Goal: Task Accomplishment & Management: Use online tool/utility

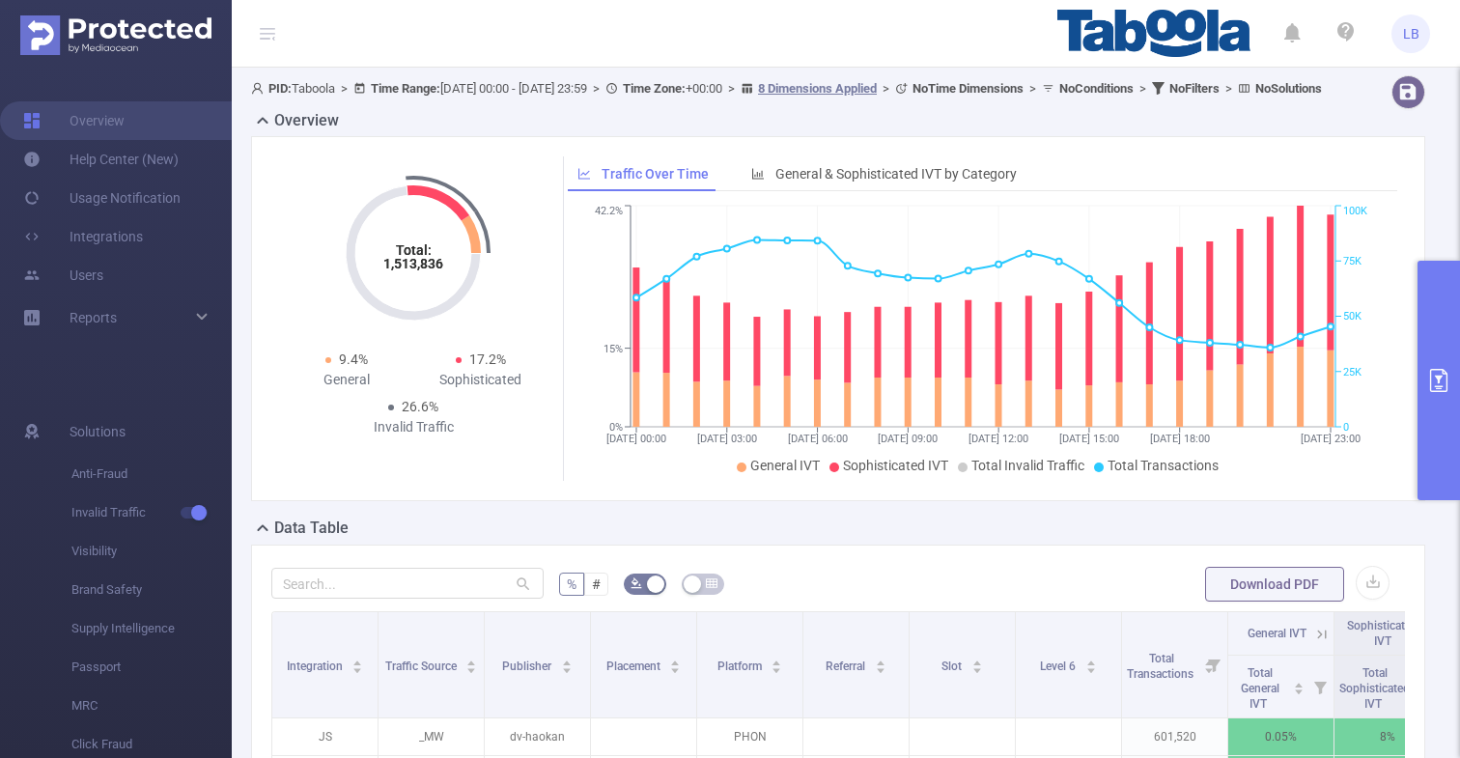
drag, startPoint x: 1431, startPoint y: 358, endPoint x: 1394, endPoint y: 462, distance: 110.0
click at [1431, 358] on button "primary" at bounding box center [1439, 381] width 42 height 240
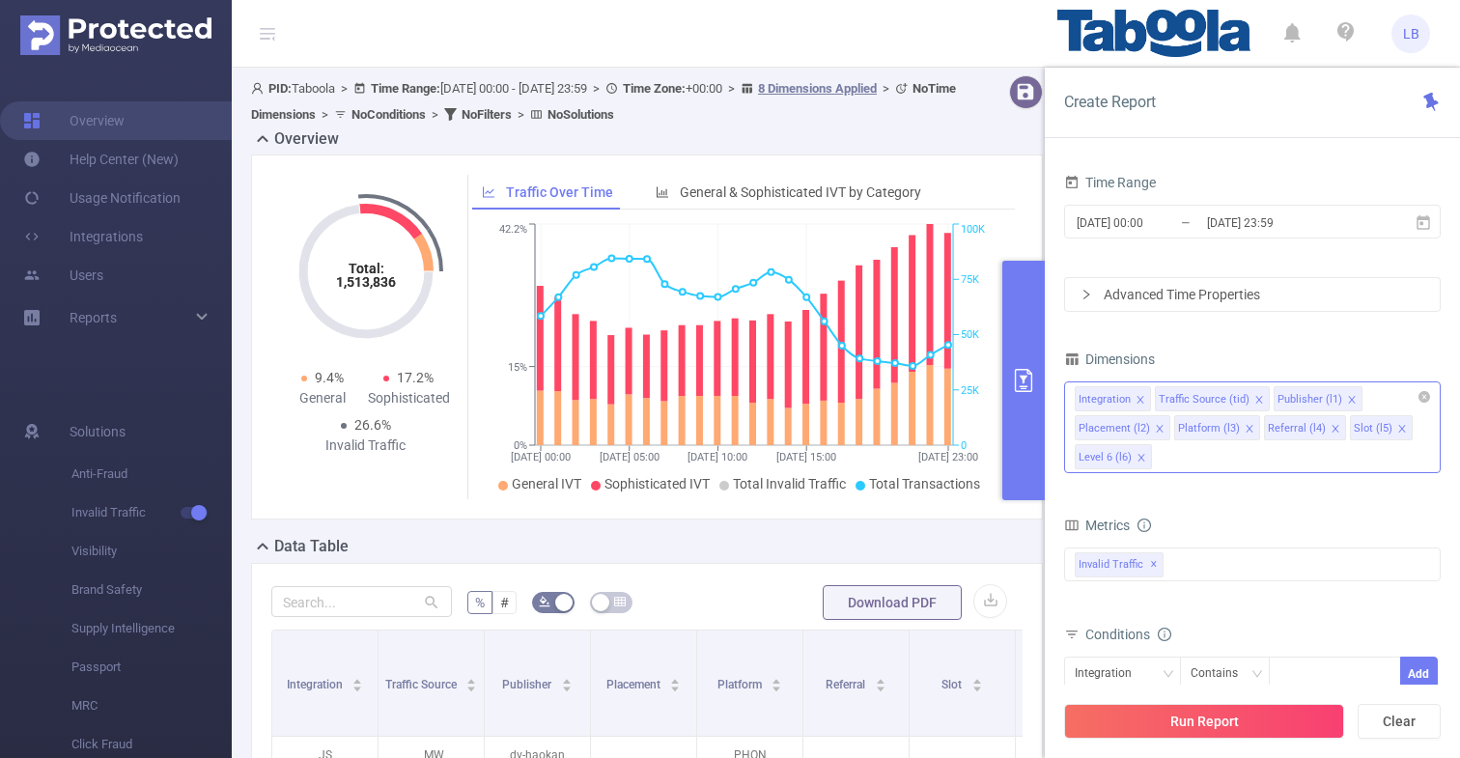
click at [1162, 431] on li "Placement (l2)" at bounding box center [1123, 427] width 96 height 25
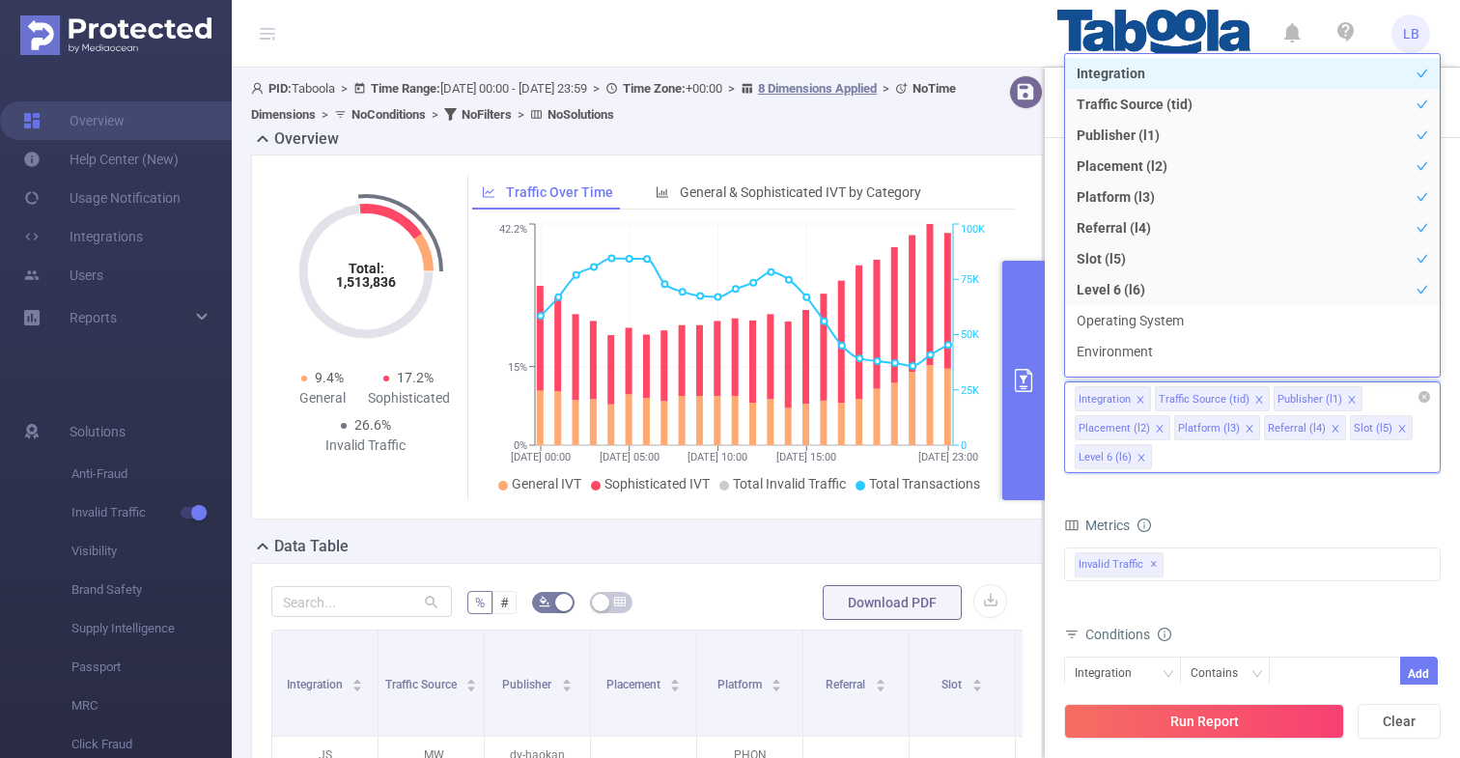
click at [1156, 430] on icon "icon: close" at bounding box center [1160, 429] width 10 height 10
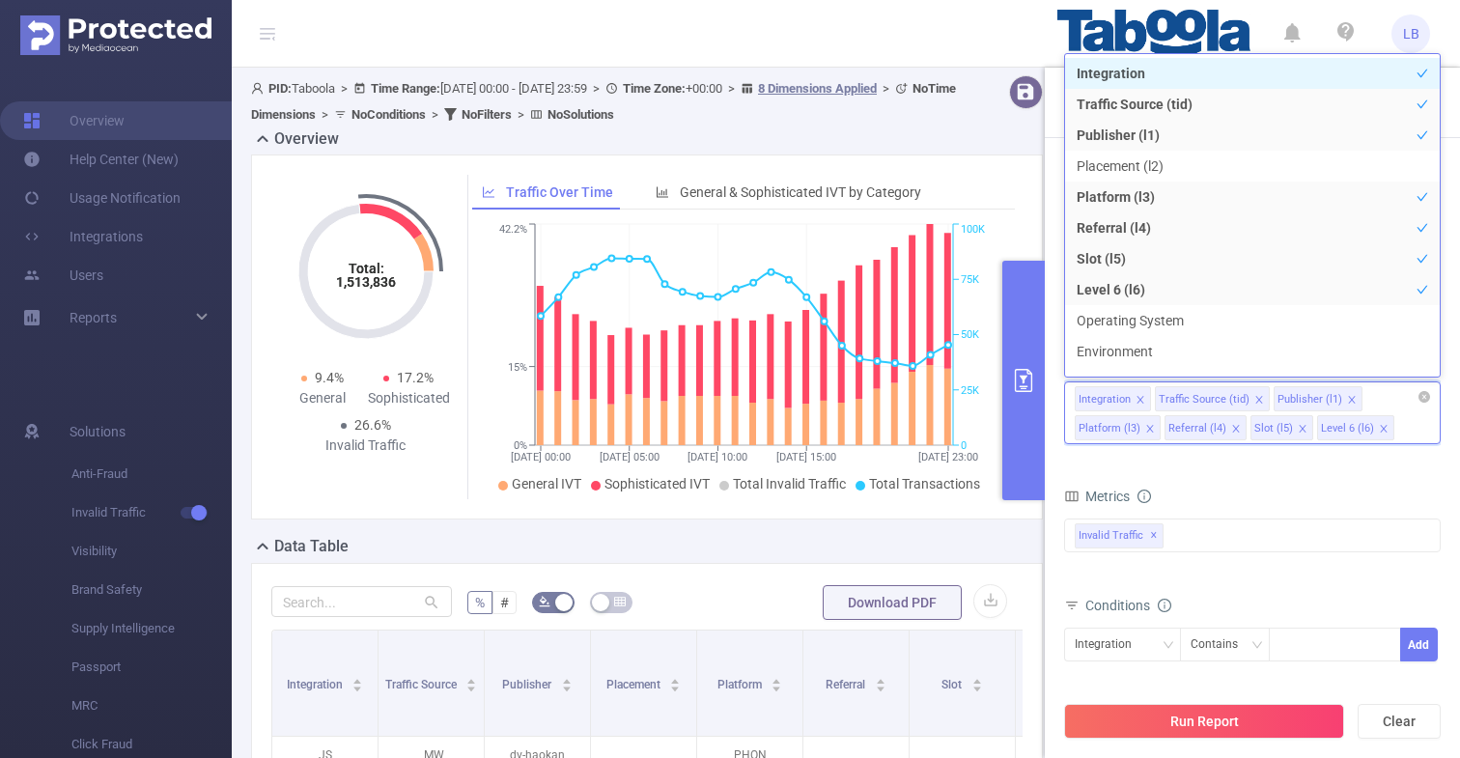
click at [1151, 429] on icon "icon: close" at bounding box center [1151, 429] width 10 height 10
click at [1145, 425] on icon "icon: close" at bounding box center [1147, 429] width 10 height 10
click at [1130, 425] on icon "icon: close" at bounding box center [1126, 428] width 7 height 7
click at [1259, 400] on icon "icon: close" at bounding box center [1260, 400] width 10 height 10
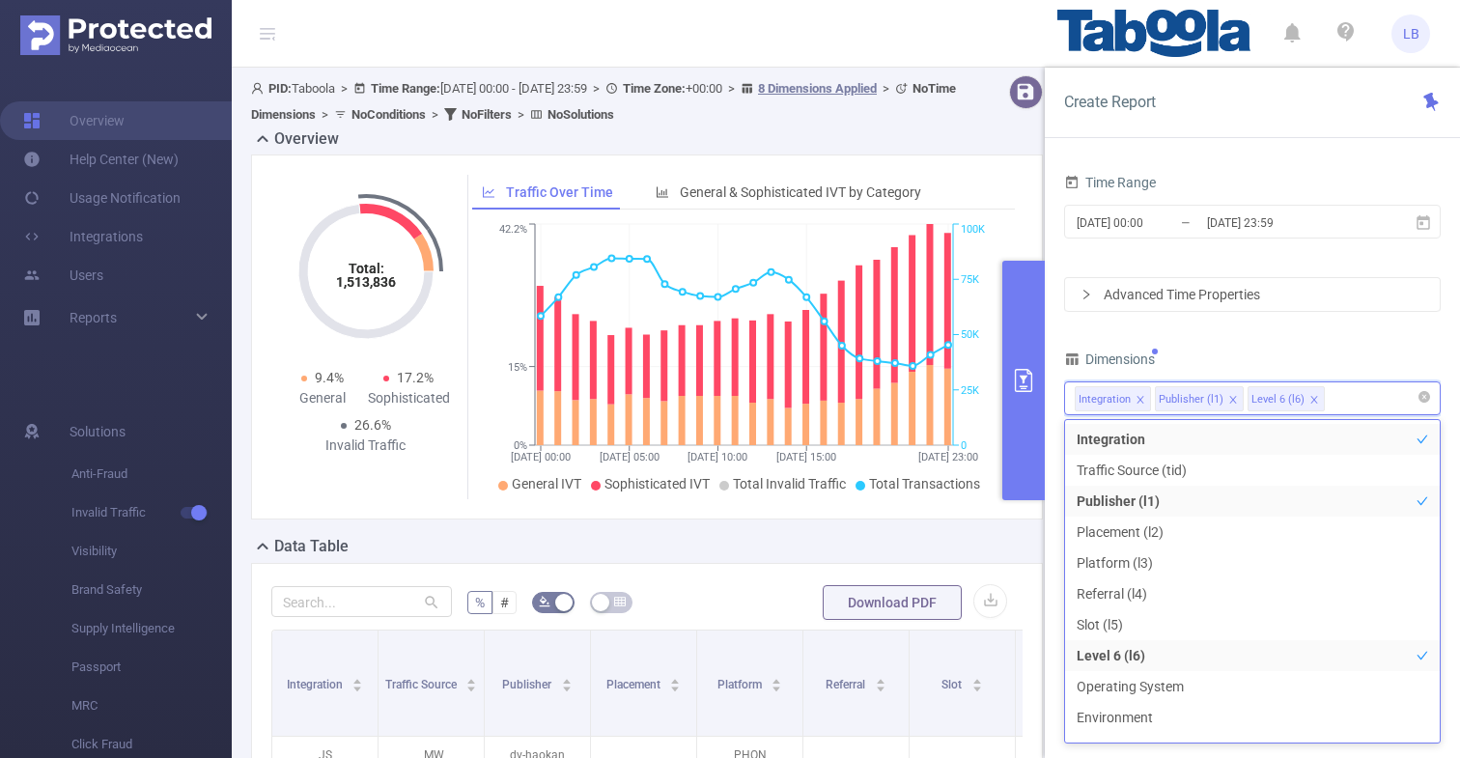
click at [1316, 343] on div "Time Range [DATE] 00:00 _ [DATE] 23:59 Advanced Time Properties Dimensions Inte…" at bounding box center [1252, 472] width 377 height 607
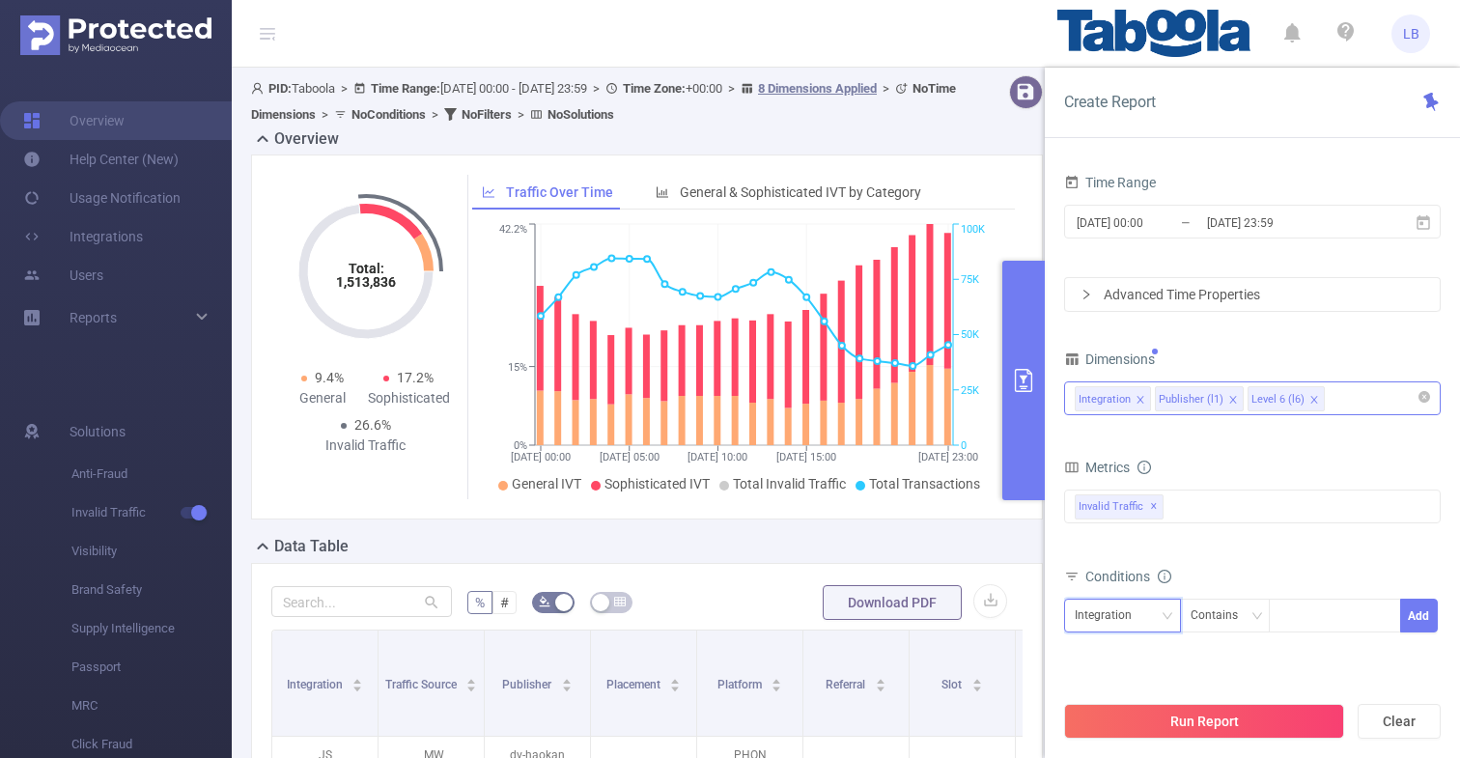
click at [1159, 618] on div "Integration" at bounding box center [1123, 616] width 96 height 32
click at [1155, 673] on li "Publisher (l1)" at bounding box center [1122, 686] width 117 height 31
click at [1293, 620] on div at bounding box center [1335, 616] width 111 height 32
paste input "njschools-aitpune"
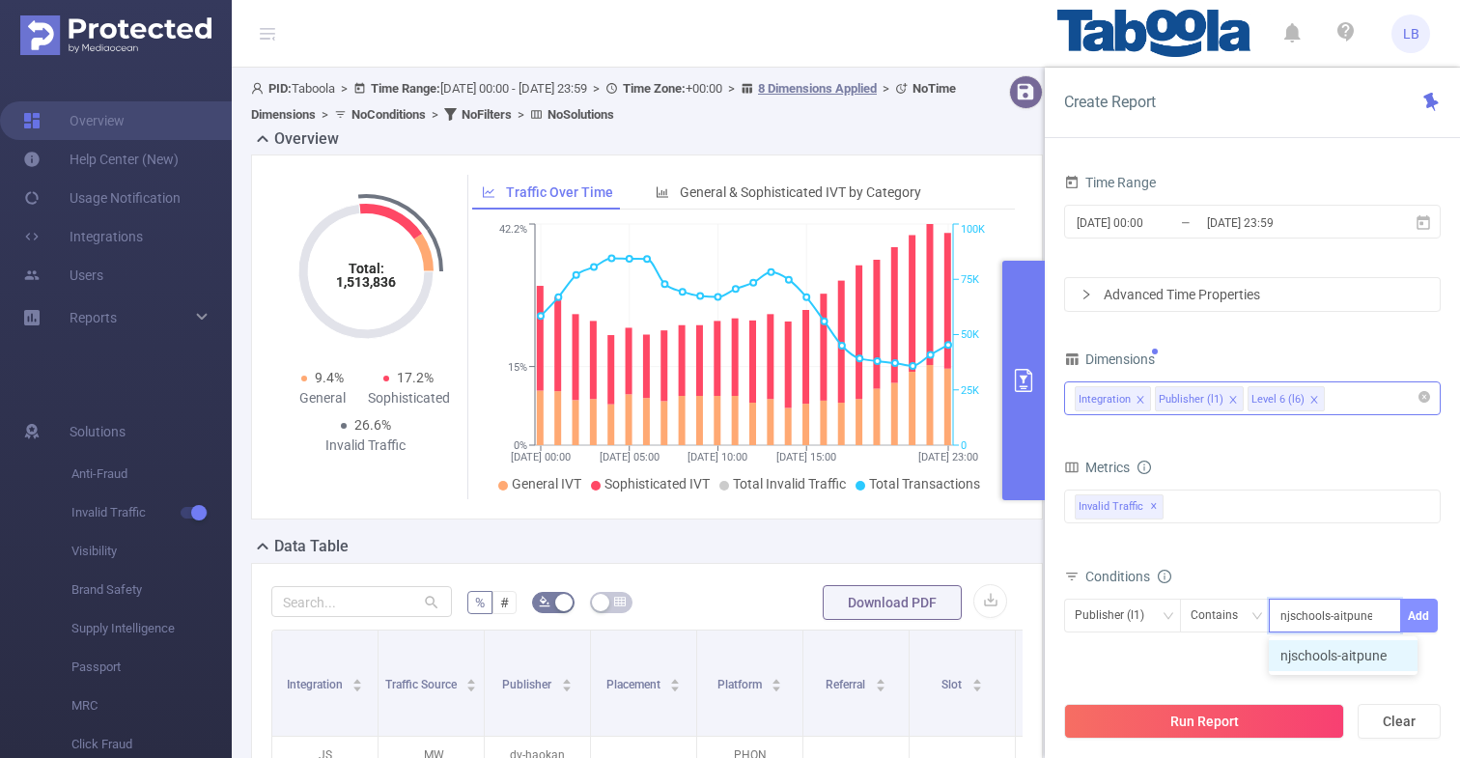
type input "njschools-aitpune"
click at [1417, 616] on button "Add" at bounding box center [1420, 616] width 38 height 34
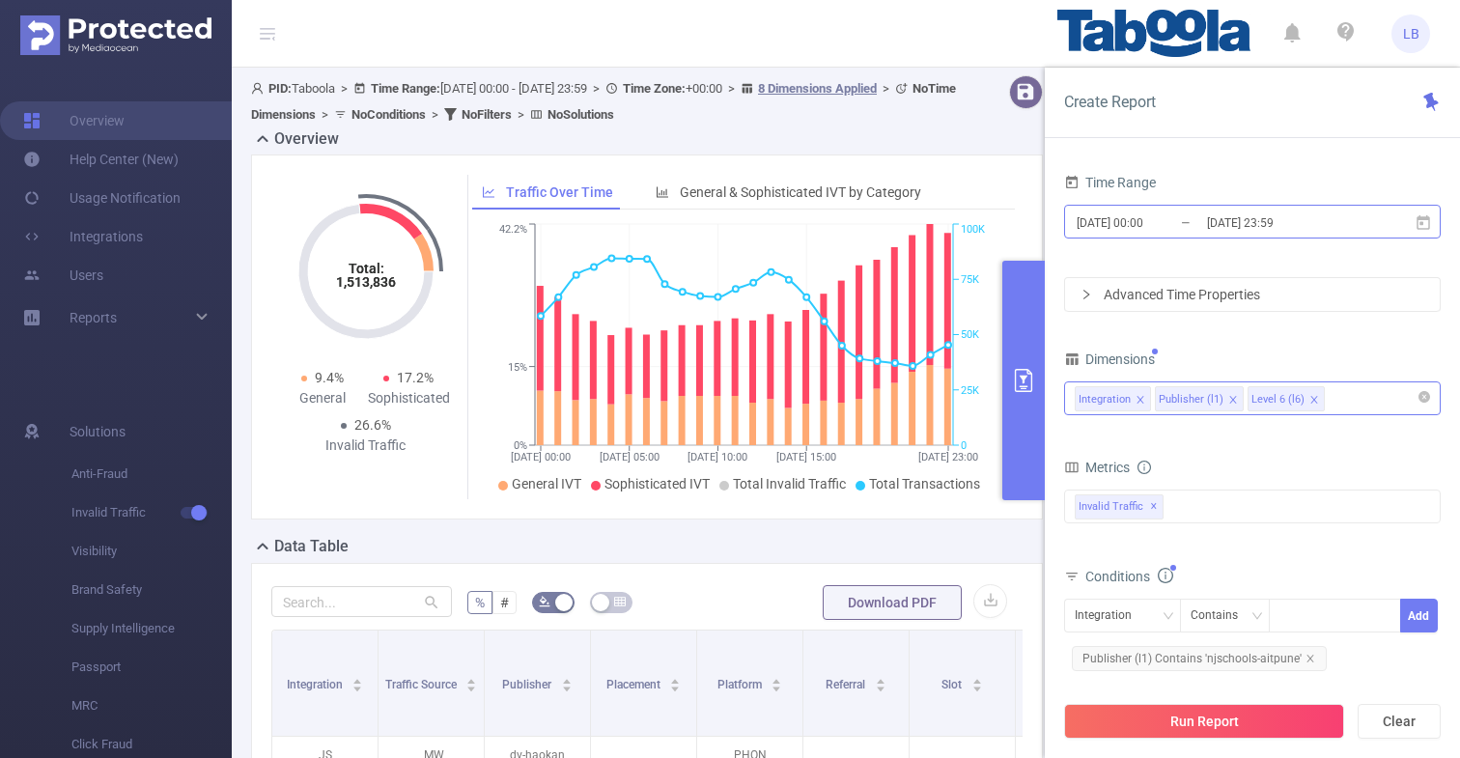
click at [1156, 224] on input "[DATE] 00:00" at bounding box center [1153, 223] width 156 height 26
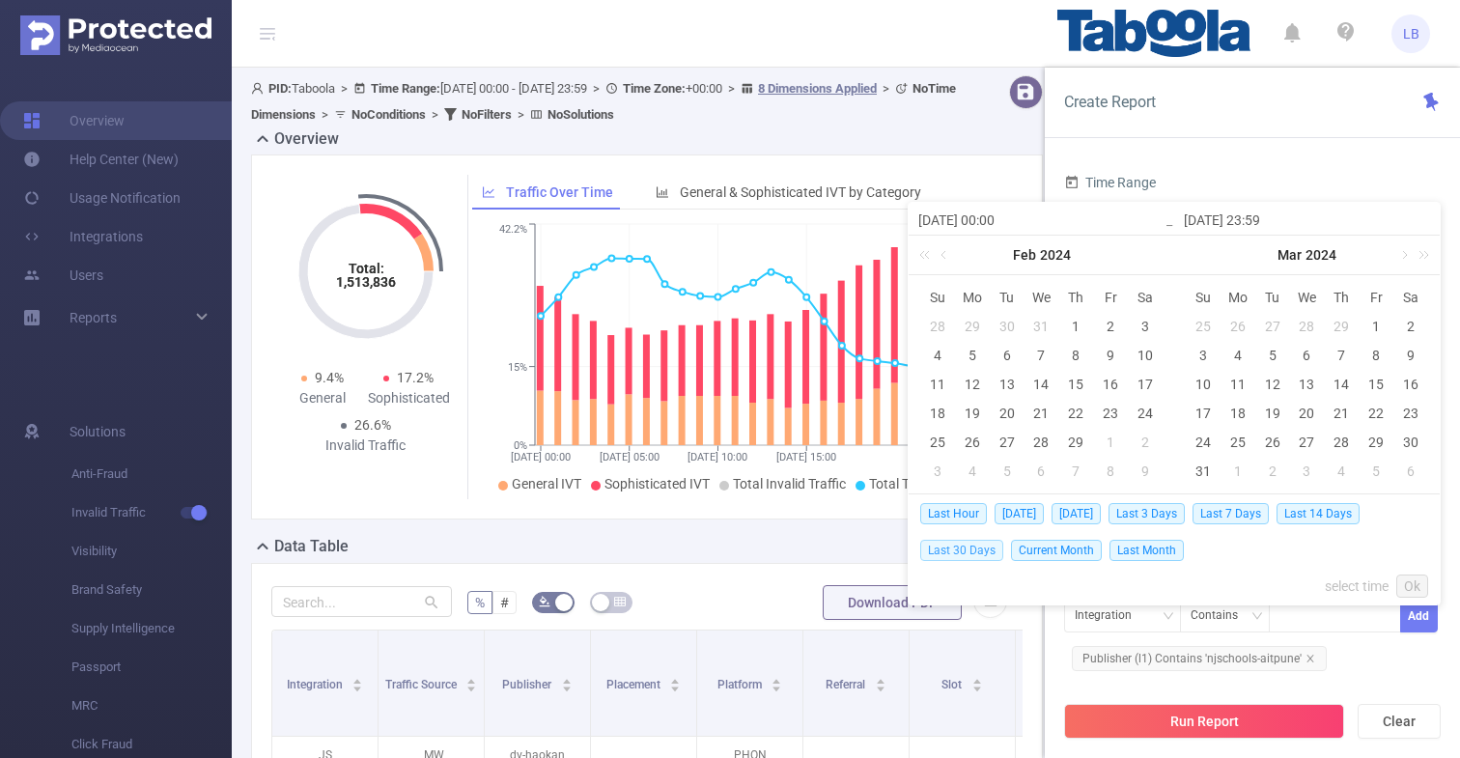
click at [968, 550] on span "Last 30 Days" at bounding box center [961, 550] width 83 height 21
type input "[DATE] 00:00"
type input "[DATE] 23:59"
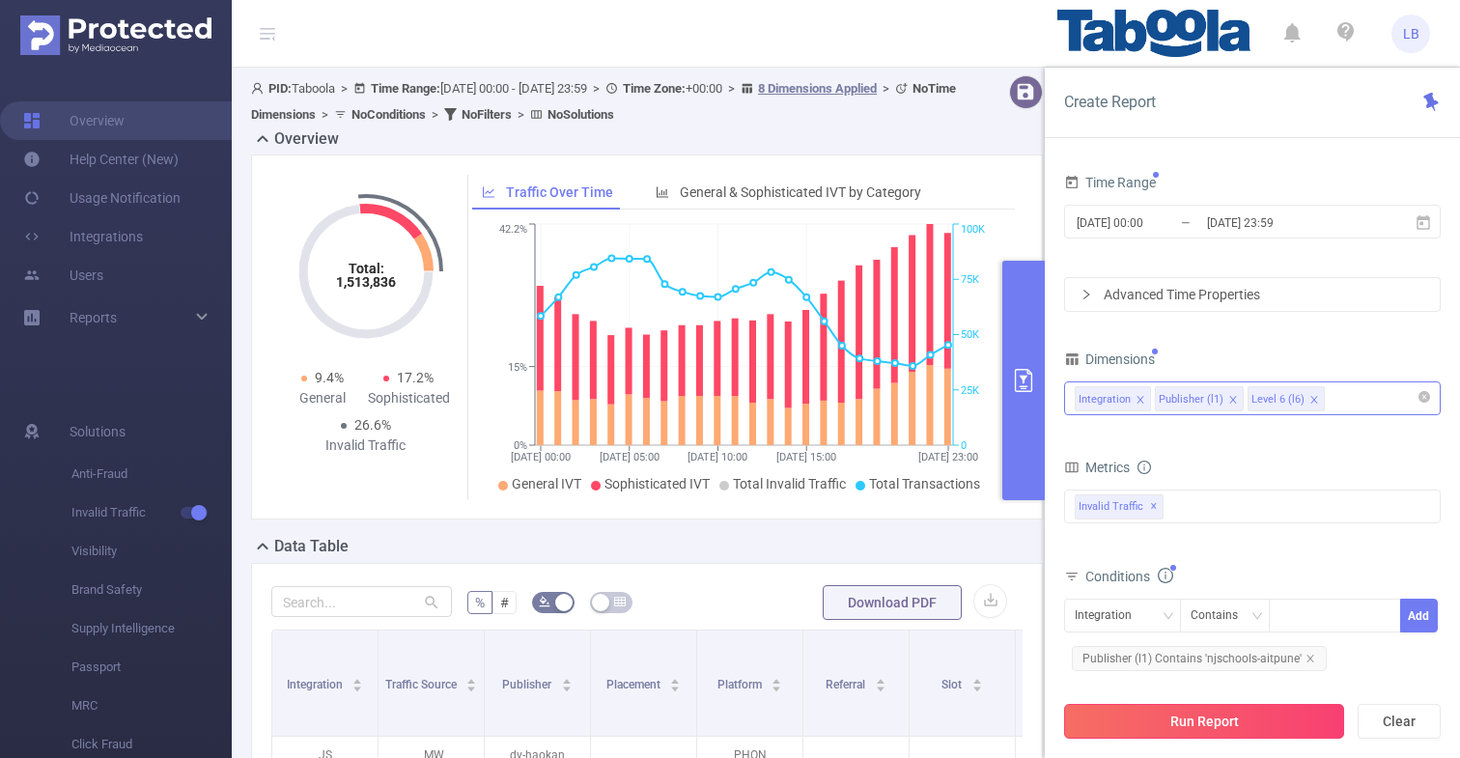
click at [1216, 716] on button "Run Report" at bounding box center [1204, 721] width 280 height 35
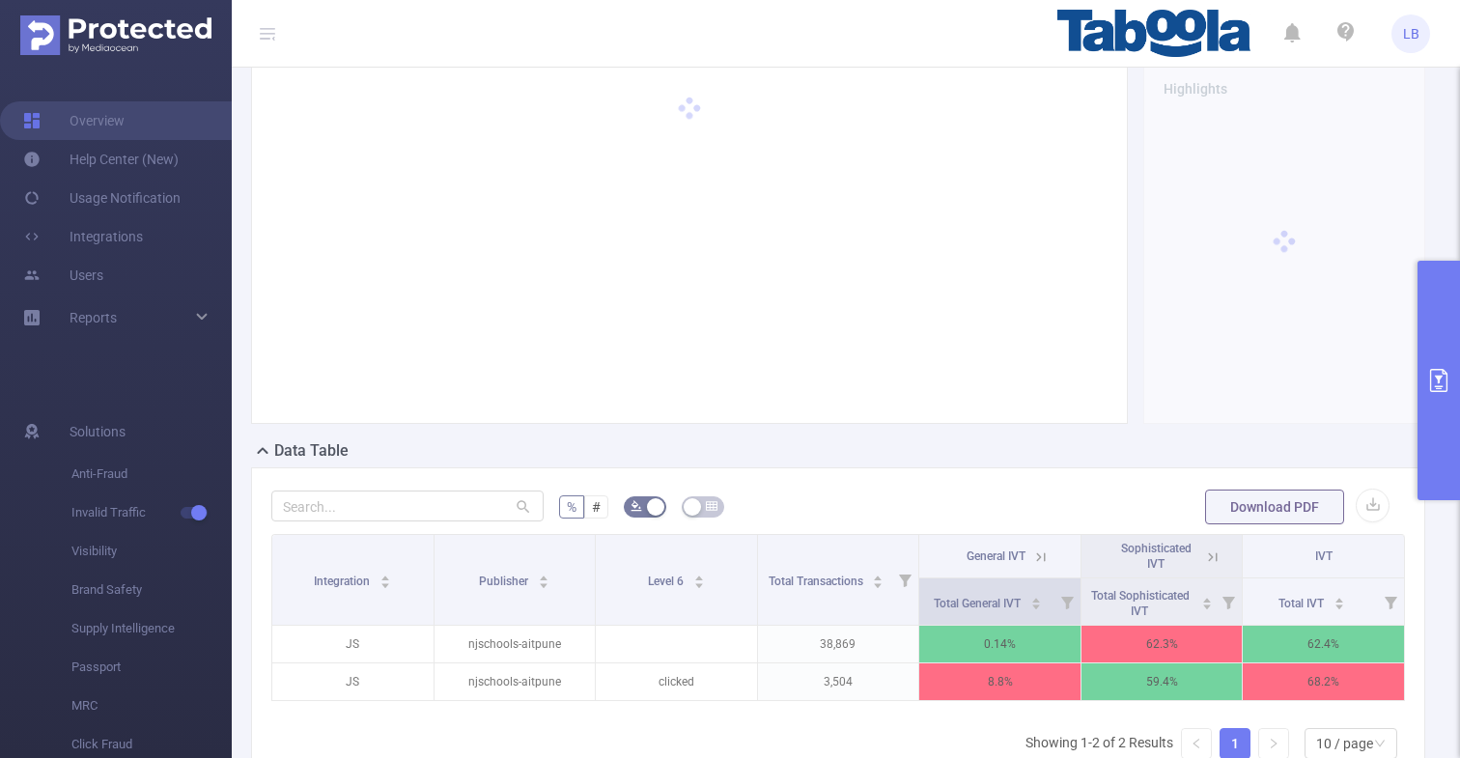
scroll to position [97, 0]
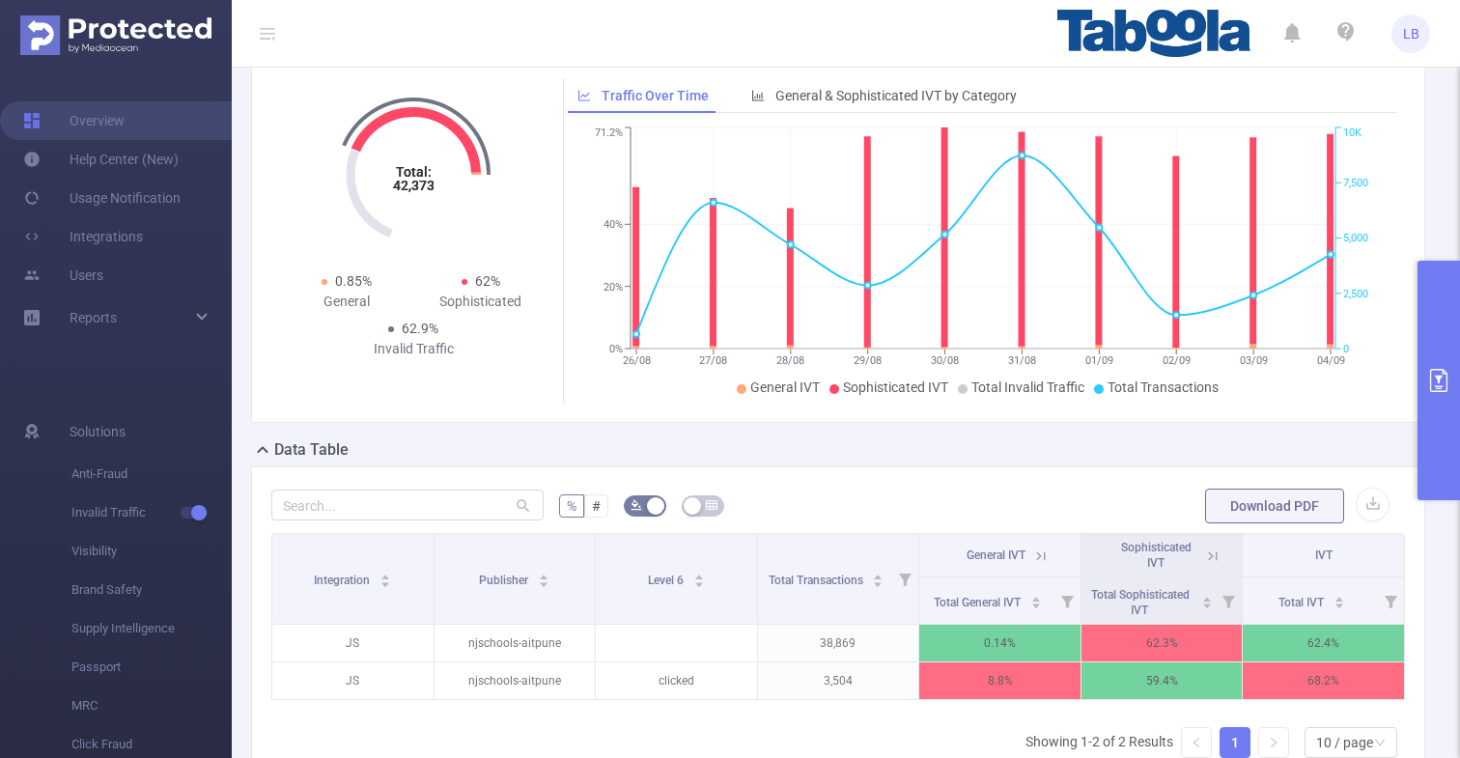
click at [1451, 422] on button "primary" at bounding box center [1439, 381] width 42 height 240
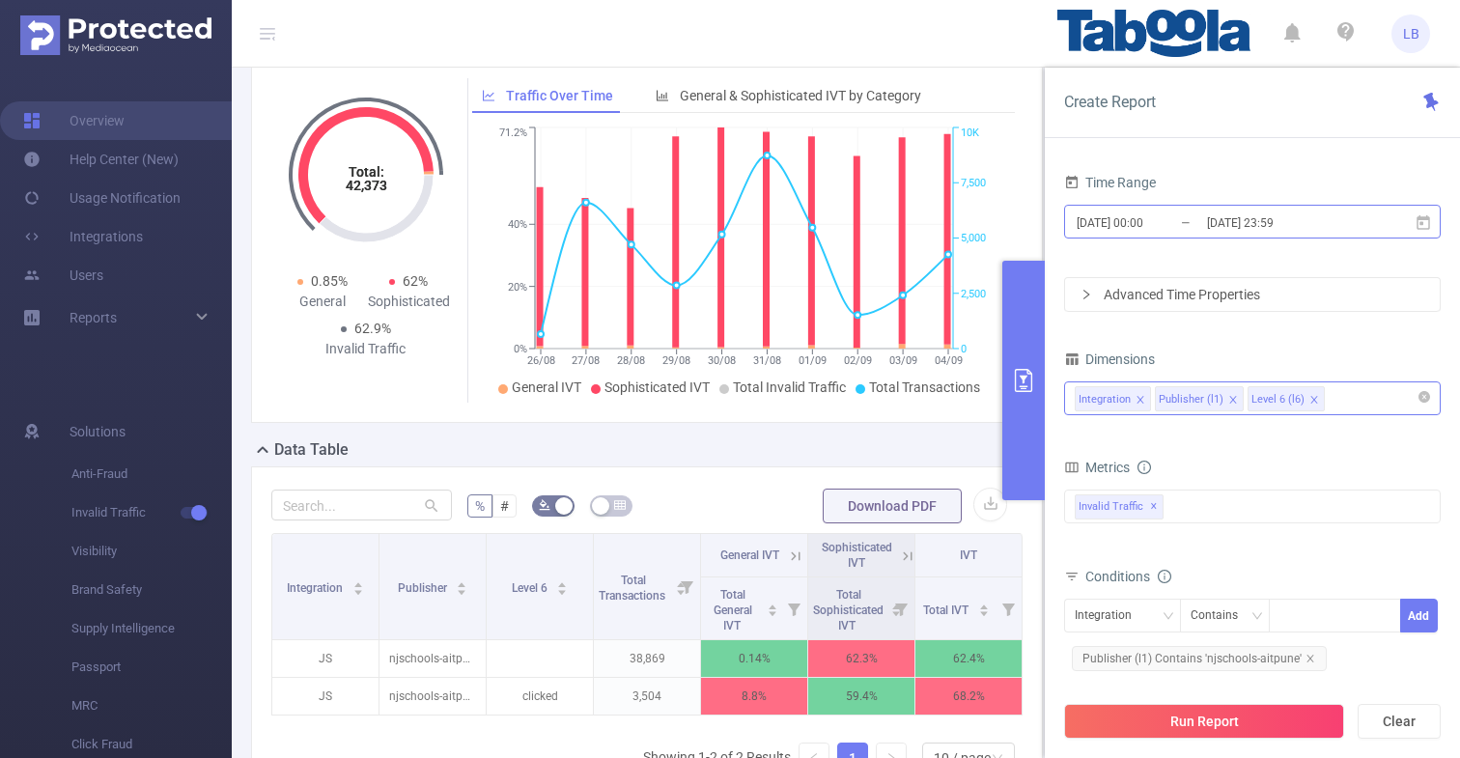
click at [1203, 225] on input "[DATE] 00:00" at bounding box center [1153, 223] width 156 height 26
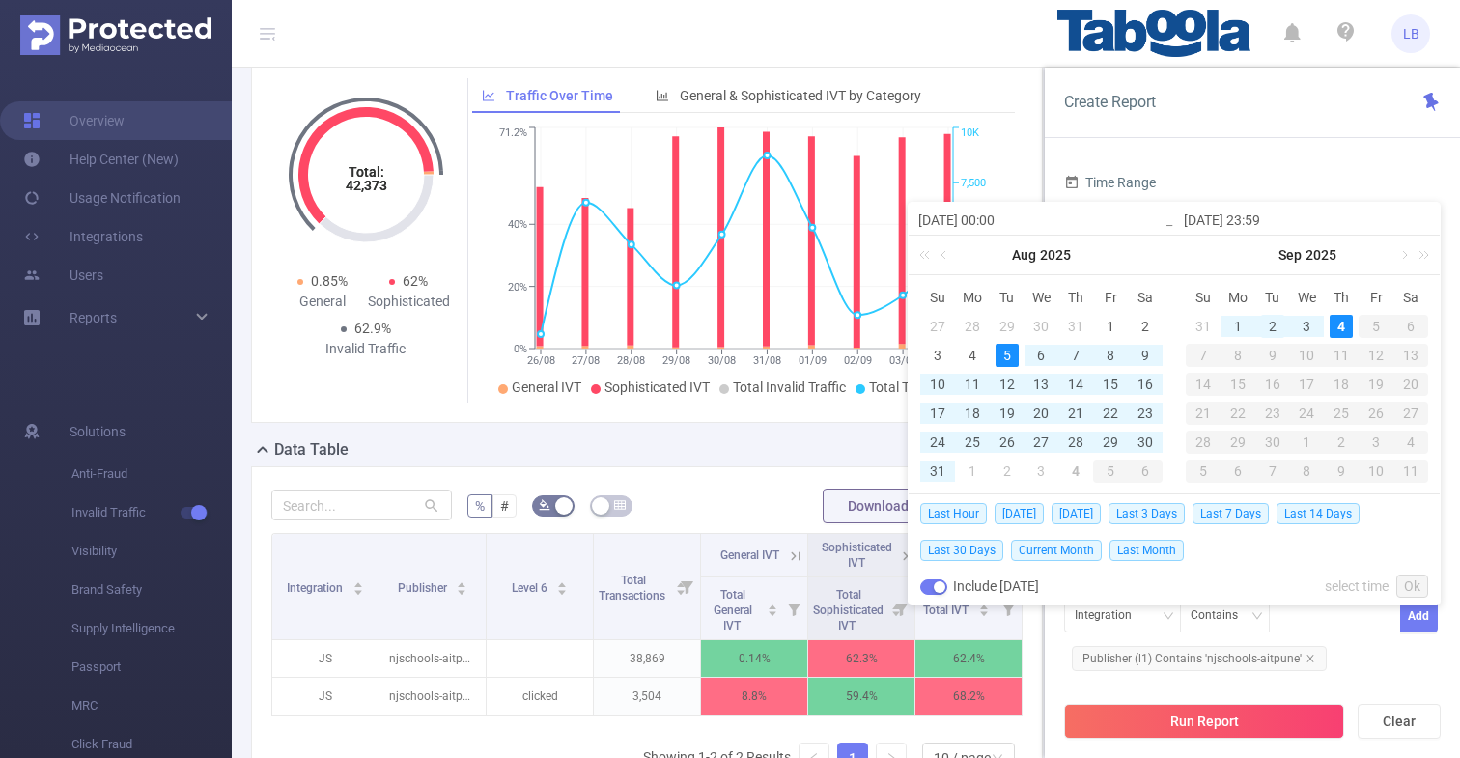
click at [1277, 323] on div "2" at bounding box center [1272, 326] width 23 height 23
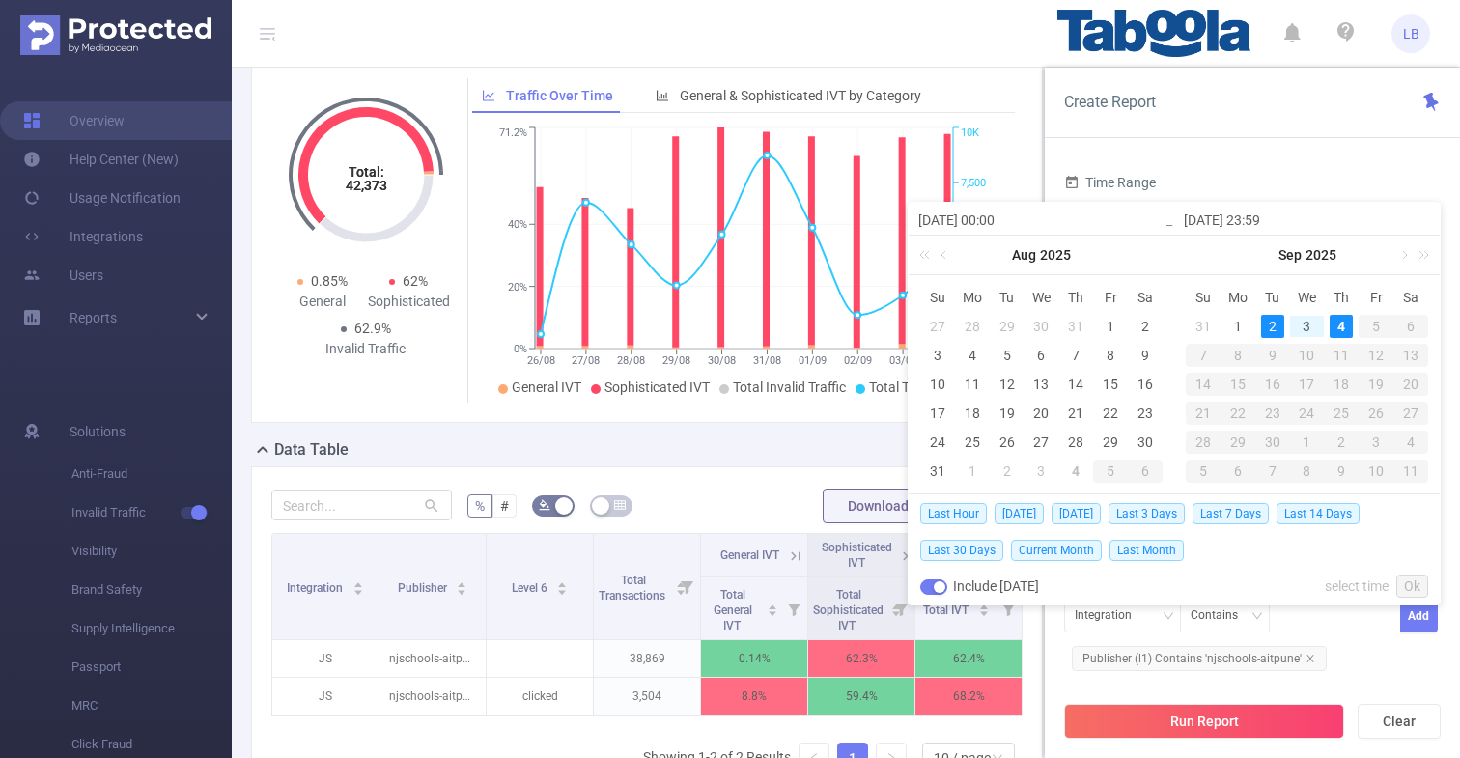
click at [1333, 323] on div "4" at bounding box center [1341, 326] width 23 height 23
type input "[DATE] 00:00"
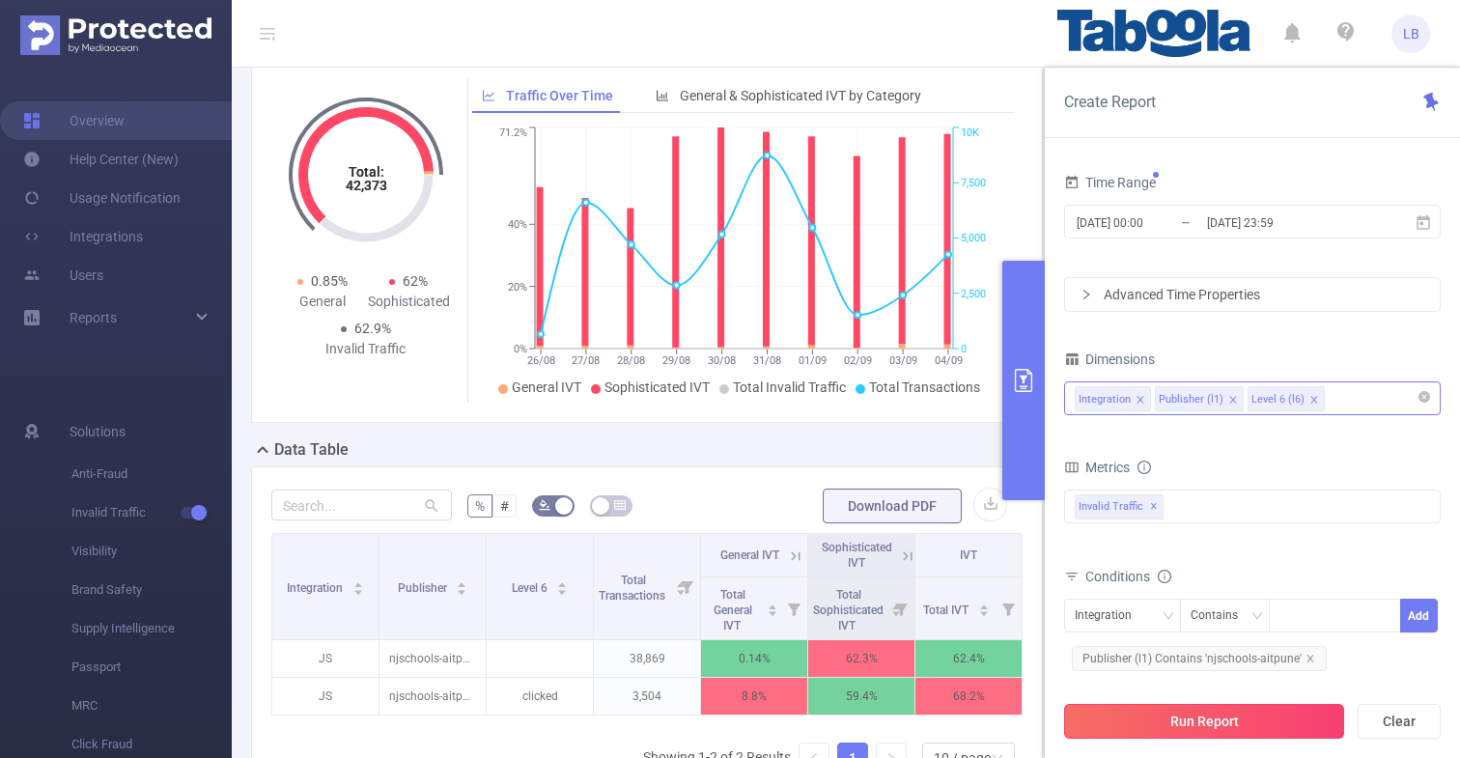
click at [1236, 709] on button "Run Report" at bounding box center [1204, 721] width 280 height 35
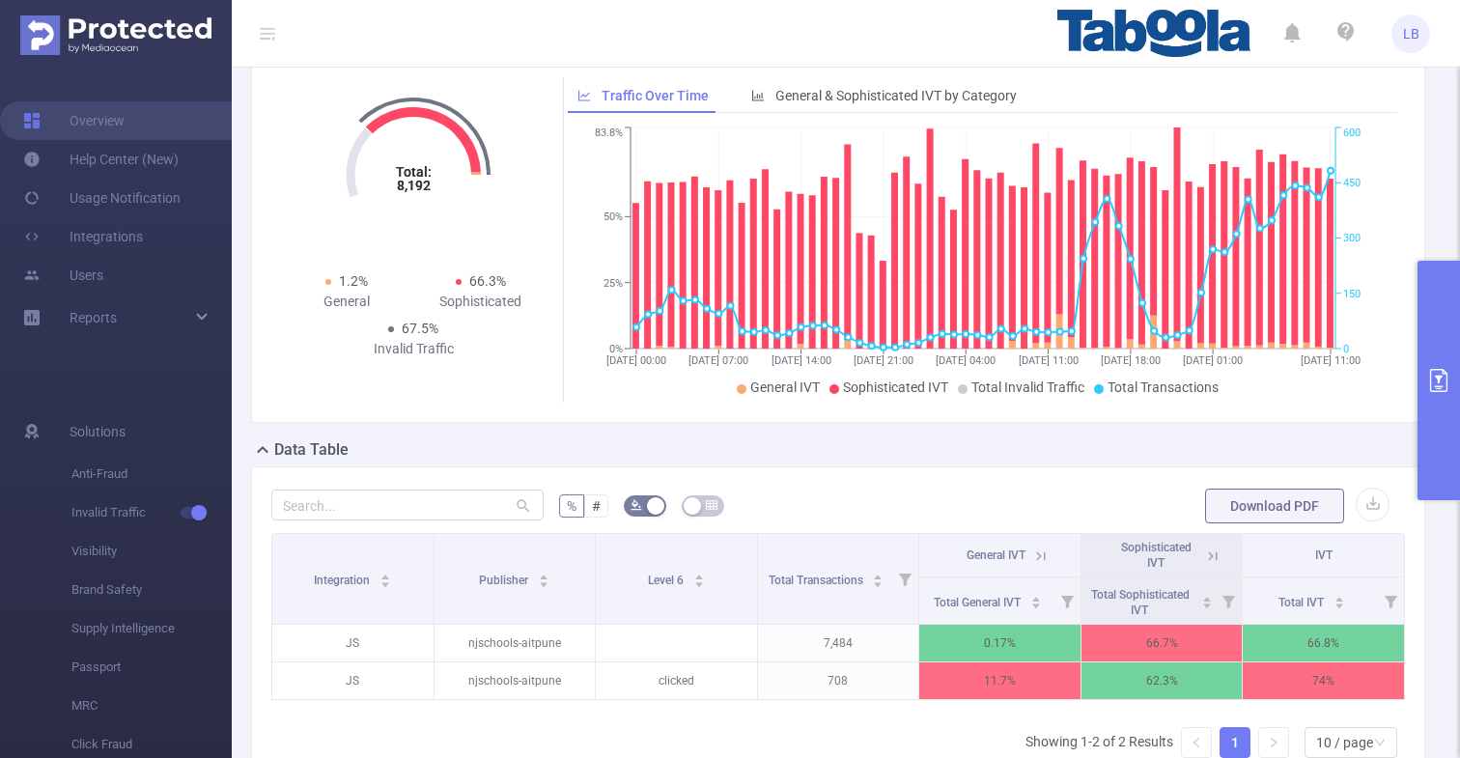
click at [1438, 378] on icon "primary" at bounding box center [1438, 380] width 17 height 23
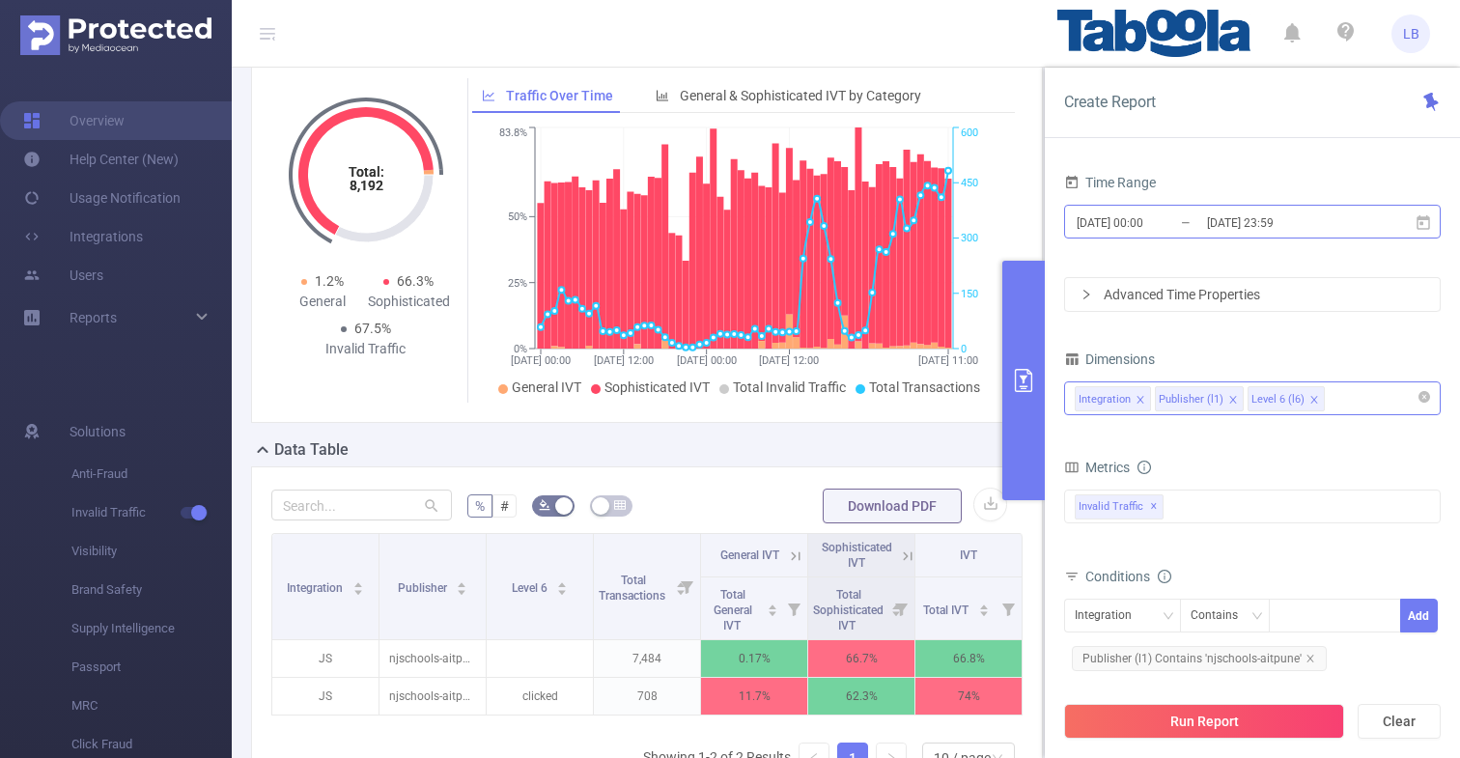
click at [1186, 232] on input "[DATE] 00:00" at bounding box center [1153, 223] width 156 height 26
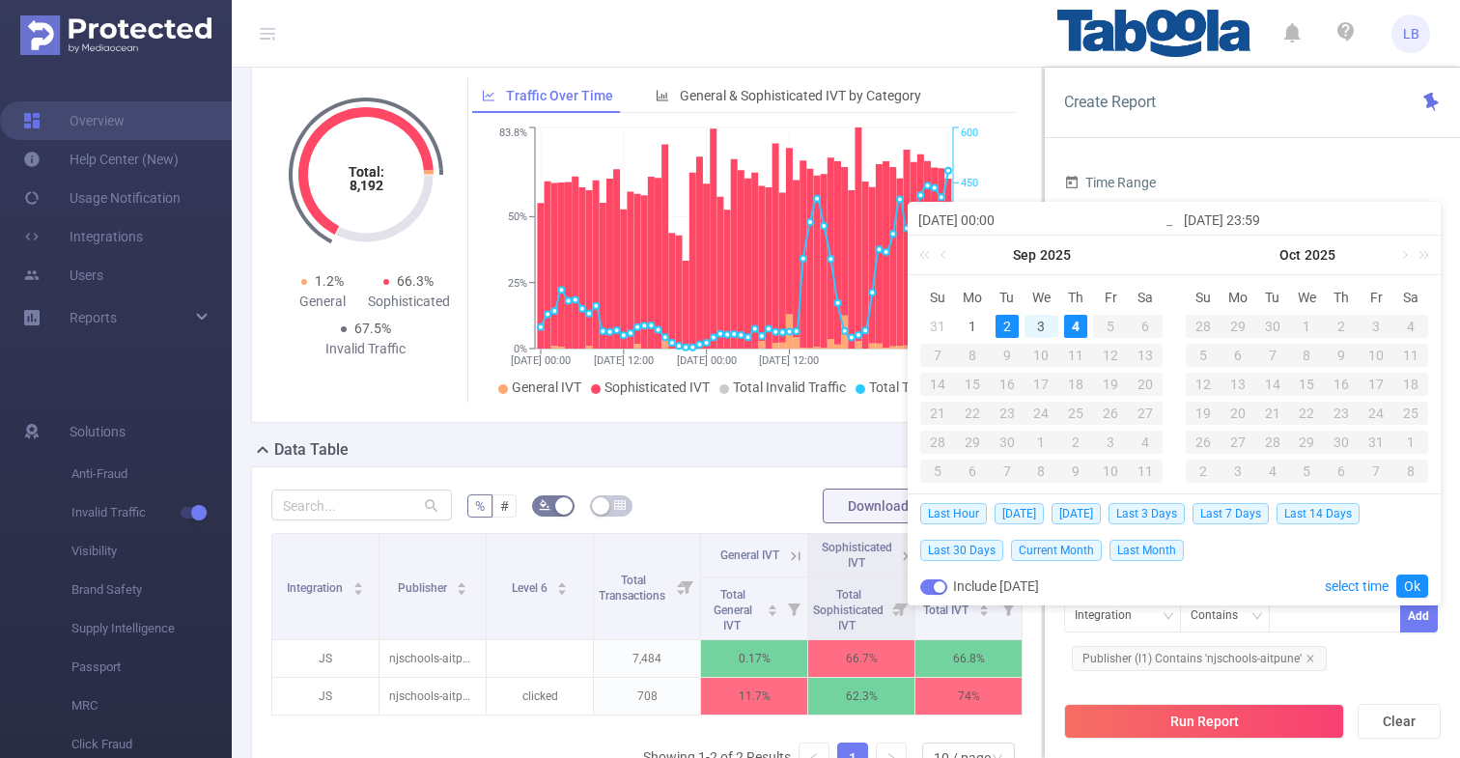
click at [1046, 325] on div "3" at bounding box center [1041, 326] width 23 height 23
click at [1068, 326] on div "4" at bounding box center [1075, 326] width 23 height 23
type input "[DATE] 00:00"
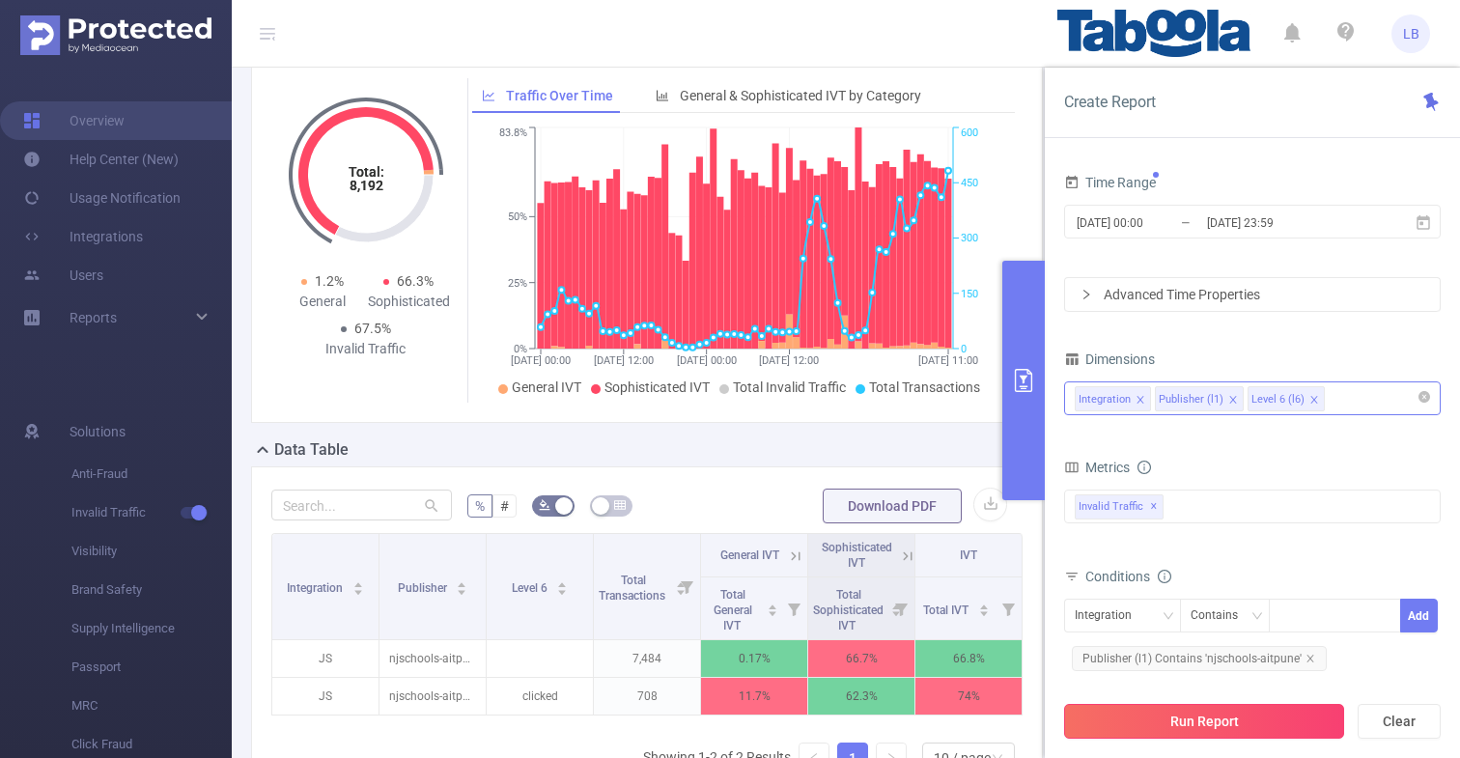
click at [1243, 716] on button "Run Report" at bounding box center [1204, 721] width 280 height 35
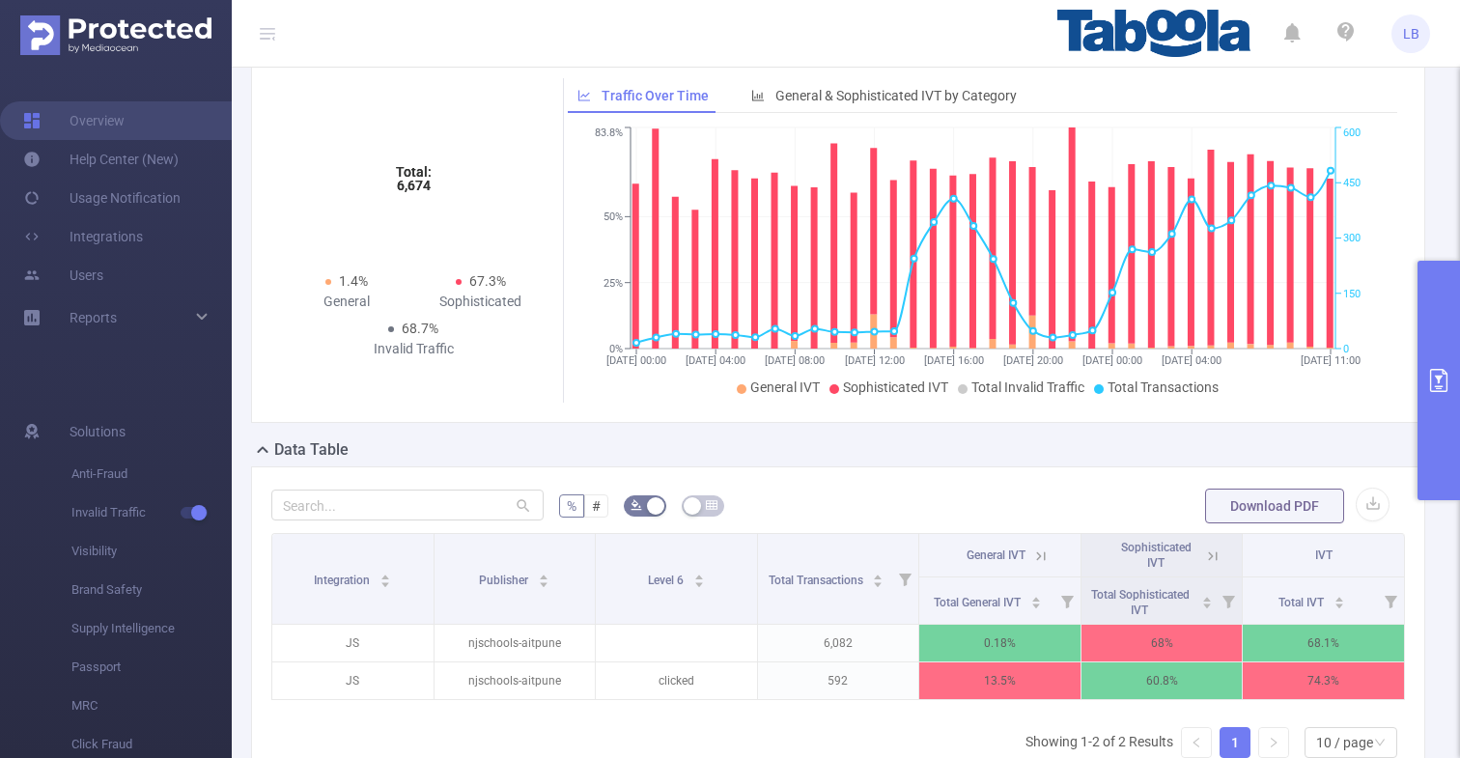
click at [1207, 552] on icon at bounding box center [1212, 556] width 17 height 17
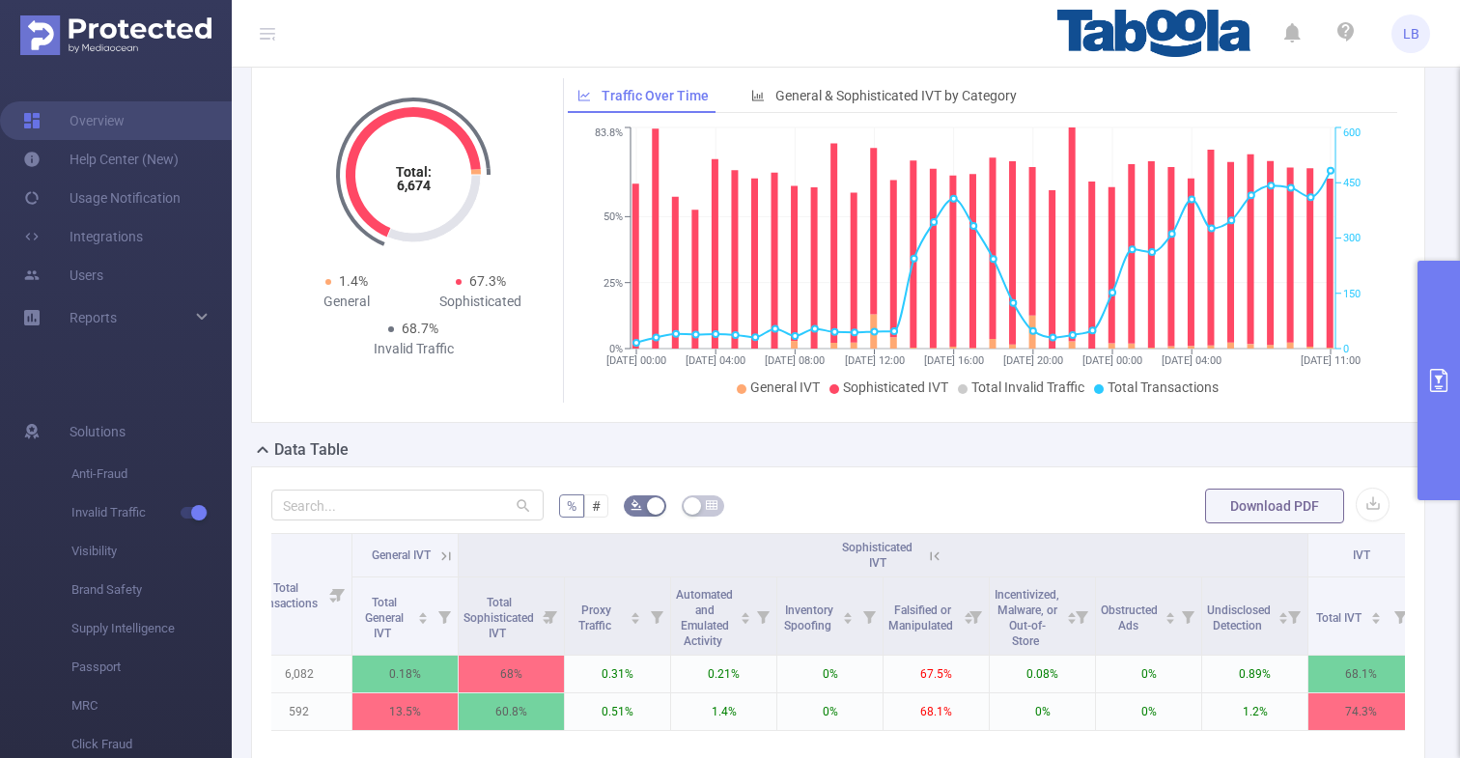
scroll to position [0, 358]
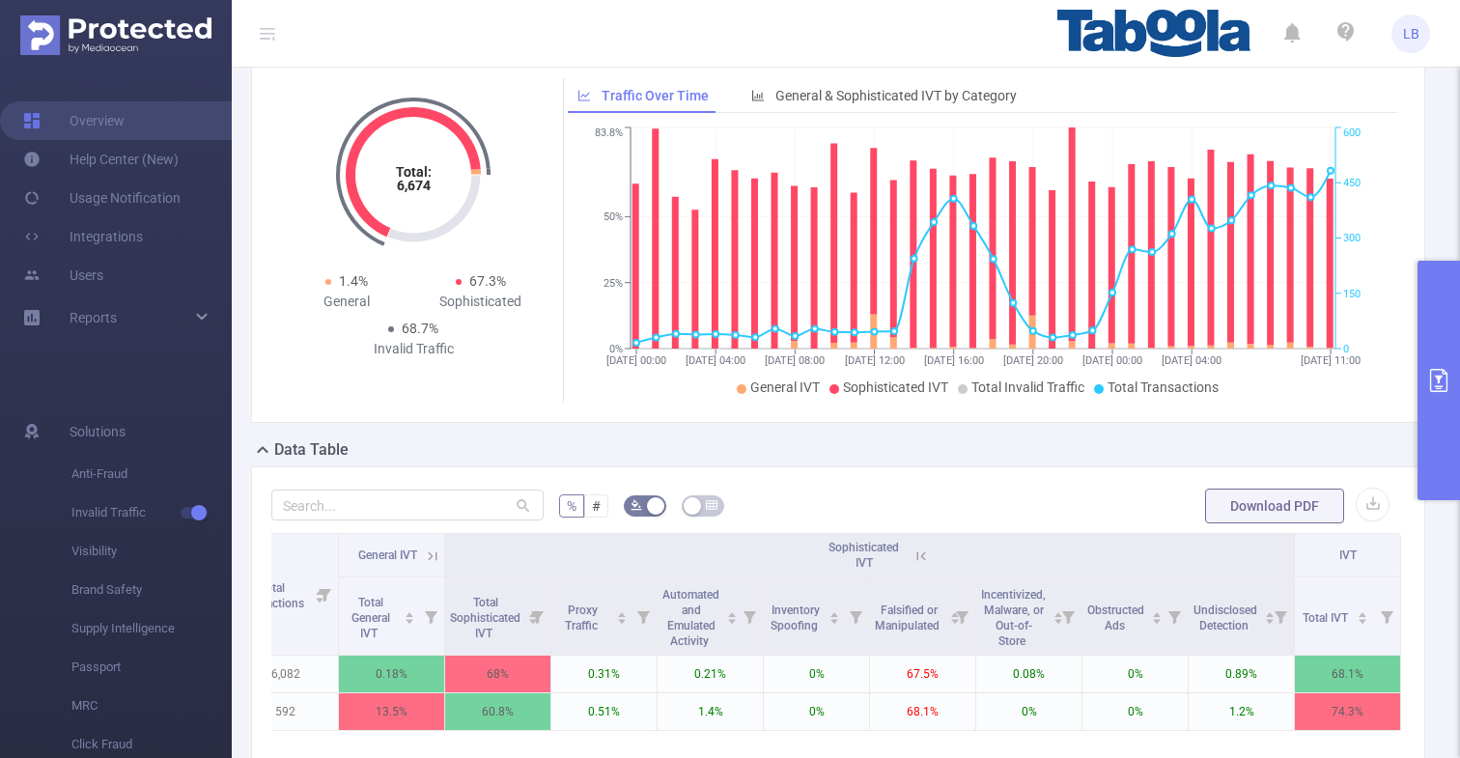
click at [913, 552] on icon at bounding box center [921, 556] width 17 height 17
